Goal: Task Accomplishment & Management: Use online tool/utility

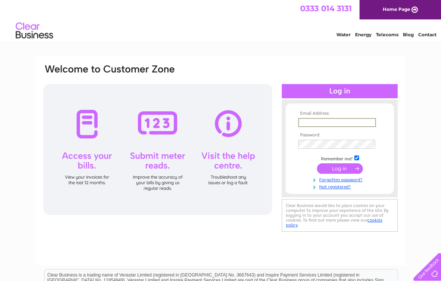
click at [315, 118] on input "text" at bounding box center [337, 122] width 78 height 9
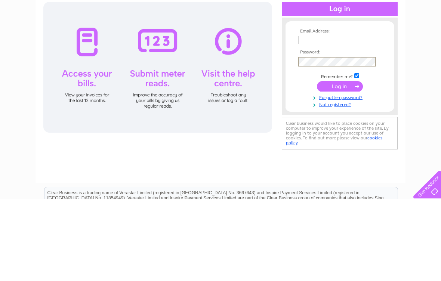
click at [314, 118] on input "text" at bounding box center [336, 122] width 77 height 8
type input "drosie09@yahoo.co.uk"
click at [345, 163] on input "submit" at bounding box center [340, 168] width 46 height 10
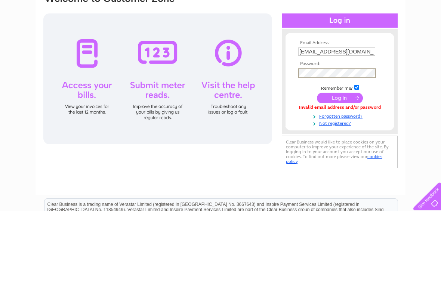
click at [372, 118] on input "drosie09@yahoo.co.uk" at bounding box center [336, 122] width 77 height 8
click at [348, 163] on input "submit" at bounding box center [340, 168] width 46 height 10
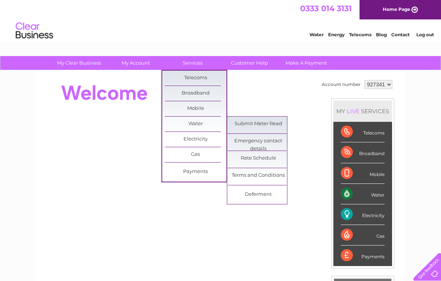
click at [274, 127] on link "Submit Meter Read" at bounding box center [258, 124] width 62 height 15
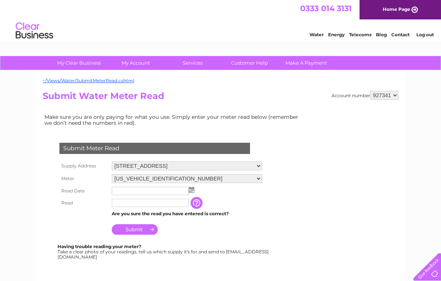
click at [256, 180] on select "06ELSTER16M123324" at bounding box center [187, 178] width 150 height 9
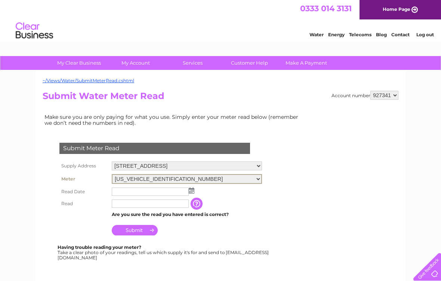
click at [254, 164] on select "2 Union St, Wick, KW1 5ED 4 Union Street, Wick, Caithness, KW1 5ED" at bounding box center [187, 165] width 150 height 9
select select "557829"
click at [194, 190] on img at bounding box center [192, 190] width 6 height 6
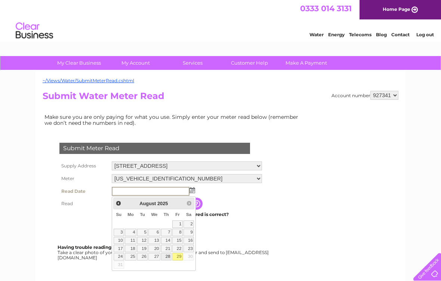
click at [166, 257] on link "28" at bounding box center [166, 256] width 10 height 7
type input "2025/08/28"
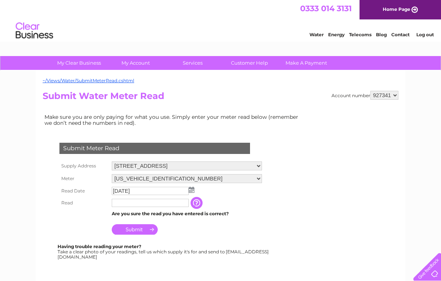
click at [148, 204] on input "text" at bounding box center [150, 203] width 77 height 8
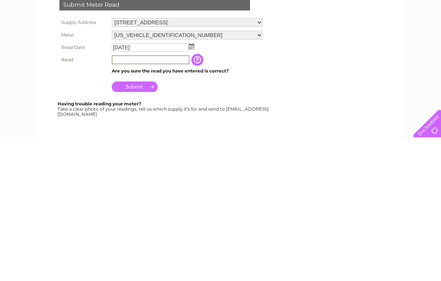
click at [257, 161] on select "2 Union St, Wick, KW1 5ED 4 Union Street, Wick, Caithness, KW1 5ED" at bounding box center [187, 165] width 151 height 9
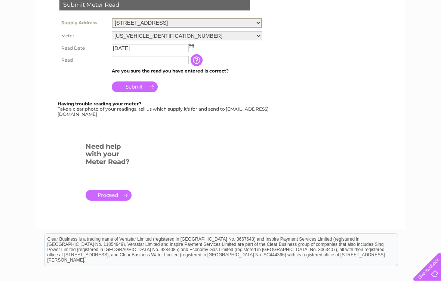
select select "536498"
click at [255, 37] on select "06ELSTER21M567089" at bounding box center [187, 35] width 150 height 9
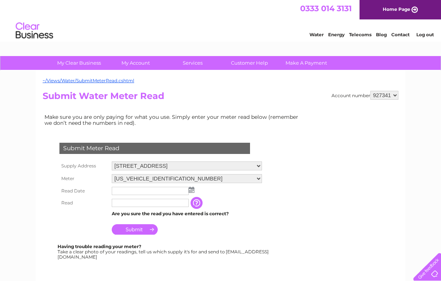
click at [257, 178] on select "[US_VEHICLE_IDENTIFICATION_NUMBER]" at bounding box center [187, 178] width 150 height 9
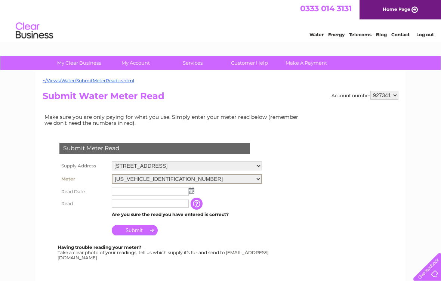
click at [161, 196] on input "text" at bounding box center [150, 191] width 77 height 8
click at [258, 164] on select "[STREET_ADDRESS][GEOGRAPHIC_DATA][STREET_ADDRESS]" at bounding box center [187, 165] width 150 height 9
select select "557829"
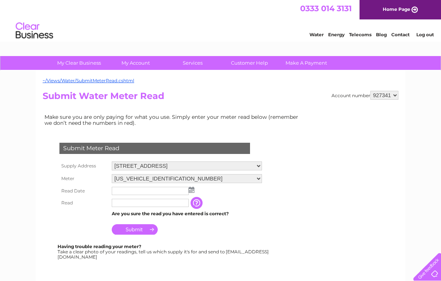
click at [254, 177] on select "06ELSTER21M567089" at bounding box center [187, 178] width 150 height 9
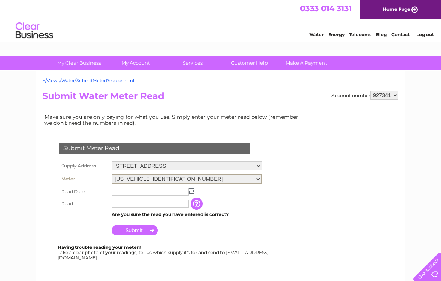
click at [260, 178] on select "06ELSTER21M567089" at bounding box center [187, 179] width 150 height 10
click at [260, 165] on select "[STREET_ADDRESS][GEOGRAPHIC_DATA][STREET_ADDRESS]" at bounding box center [187, 165] width 150 height 9
select select "536498"
click at [260, 179] on select "06ELSTER21M567089" at bounding box center [187, 179] width 150 height 9
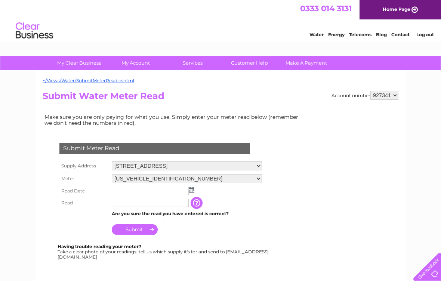
click at [259, 166] on select "[STREET_ADDRESS][GEOGRAPHIC_DATA][STREET_ADDRESS]" at bounding box center [187, 165] width 150 height 9
select select "557829"
click at [254, 179] on select "[US_VEHICLE_IDENTIFICATION_NUMBER]" at bounding box center [187, 179] width 150 height 9
click at [193, 191] on img at bounding box center [192, 190] width 6 height 6
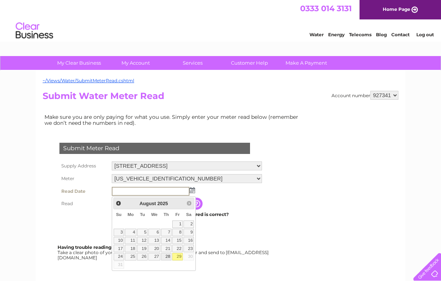
click at [168, 258] on link "28" at bounding box center [166, 256] width 10 height 7
type input "[DATE]"
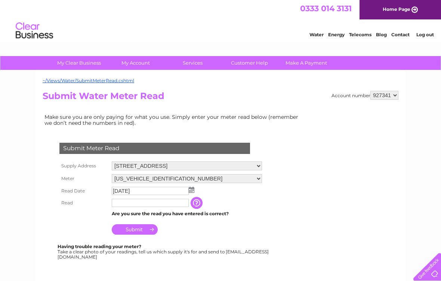
click at [143, 203] on input "text" at bounding box center [150, 203] width 77 height 8
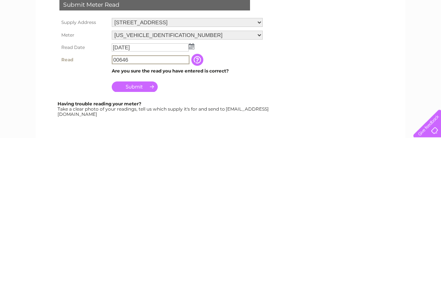
type input "00646"
click at [144, 225] on input "Submit" at bounding box center [135, 230] width 46 height 10
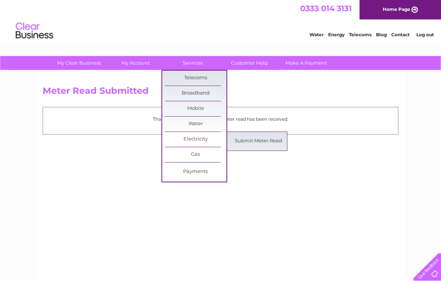
click at [266, 142] on link "Submit Meter Read" at bounding box center [258, 141] width 62 height 15
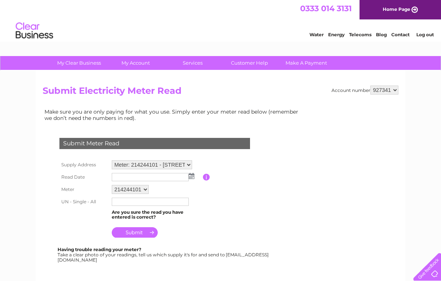
click at [193, 176] on img at bounding box center [192, 176] width 6 height 6
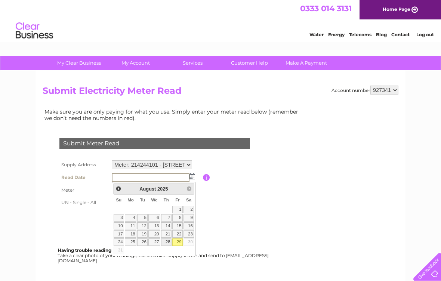
click at [168, 240] on link "28" at bounding box center [166, 241] width 10 height 7
type input "[DATE]"
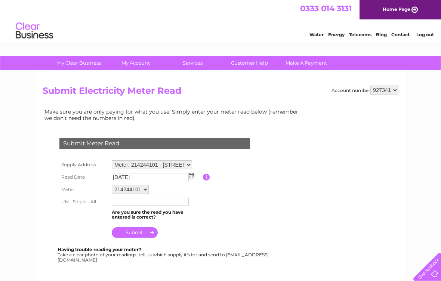
click at [139, 206] on input "text" at bounding box center [150, 202] width 77 height 8
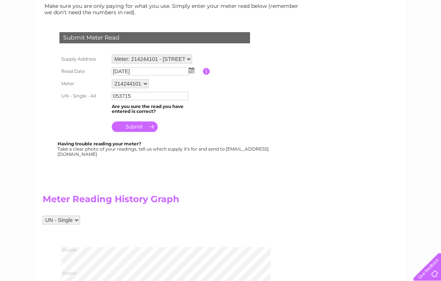
scroll to position [105, 0]
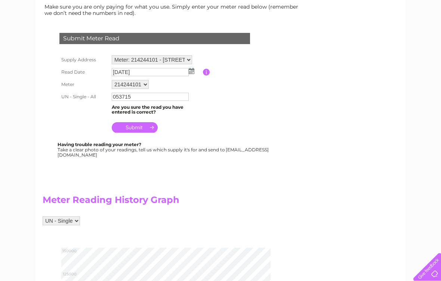
type input "053715"
click at [141, 130] on input "submit" at bounding box center [135, 127] width 46 height 10
